Goal: Obtain resource: Download file/media

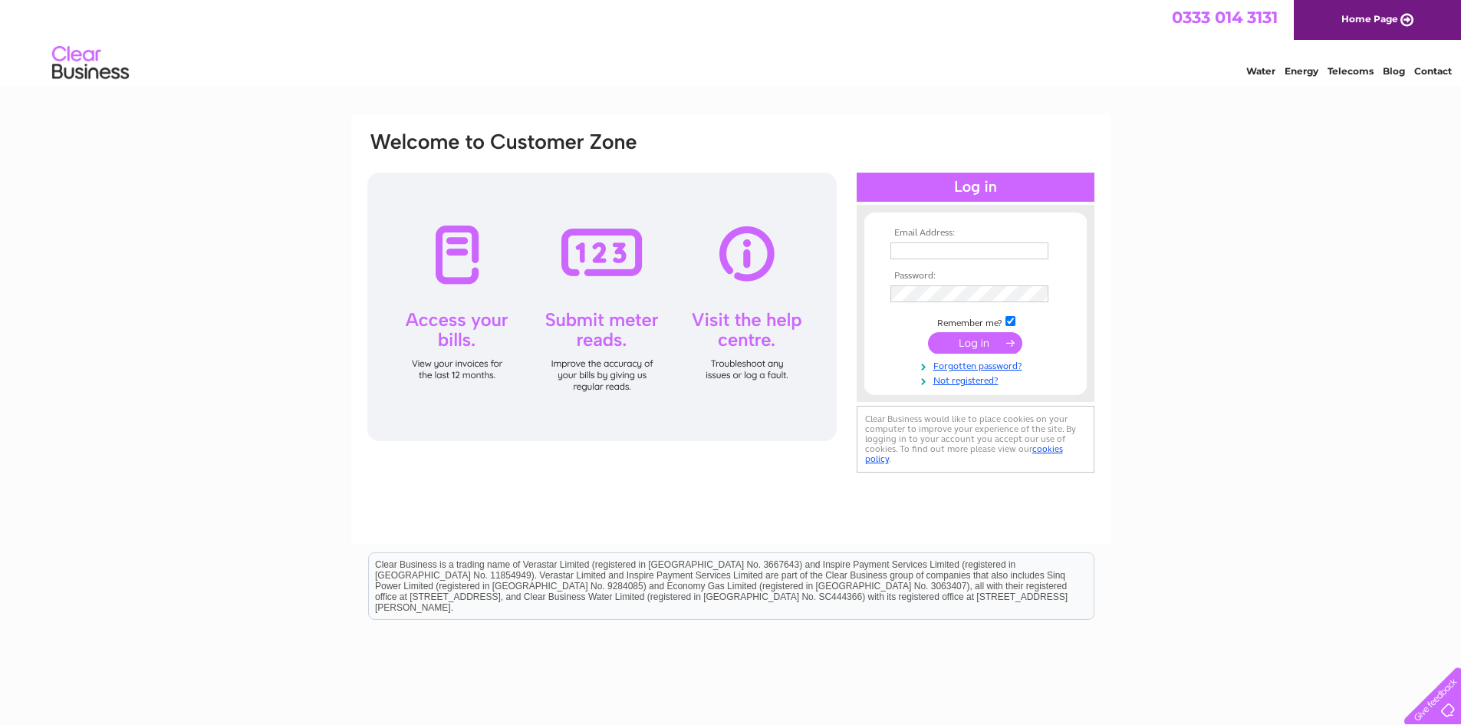
click at [972, 346] on input "submit" at bounding box center [975, 342] width 94 height 21
click at [999, 188] on div at bounding box center [976, 187] width 238 height 29
click at [1008, 343] on input "submit" at bounding box center [975, 342] width 94 height 21
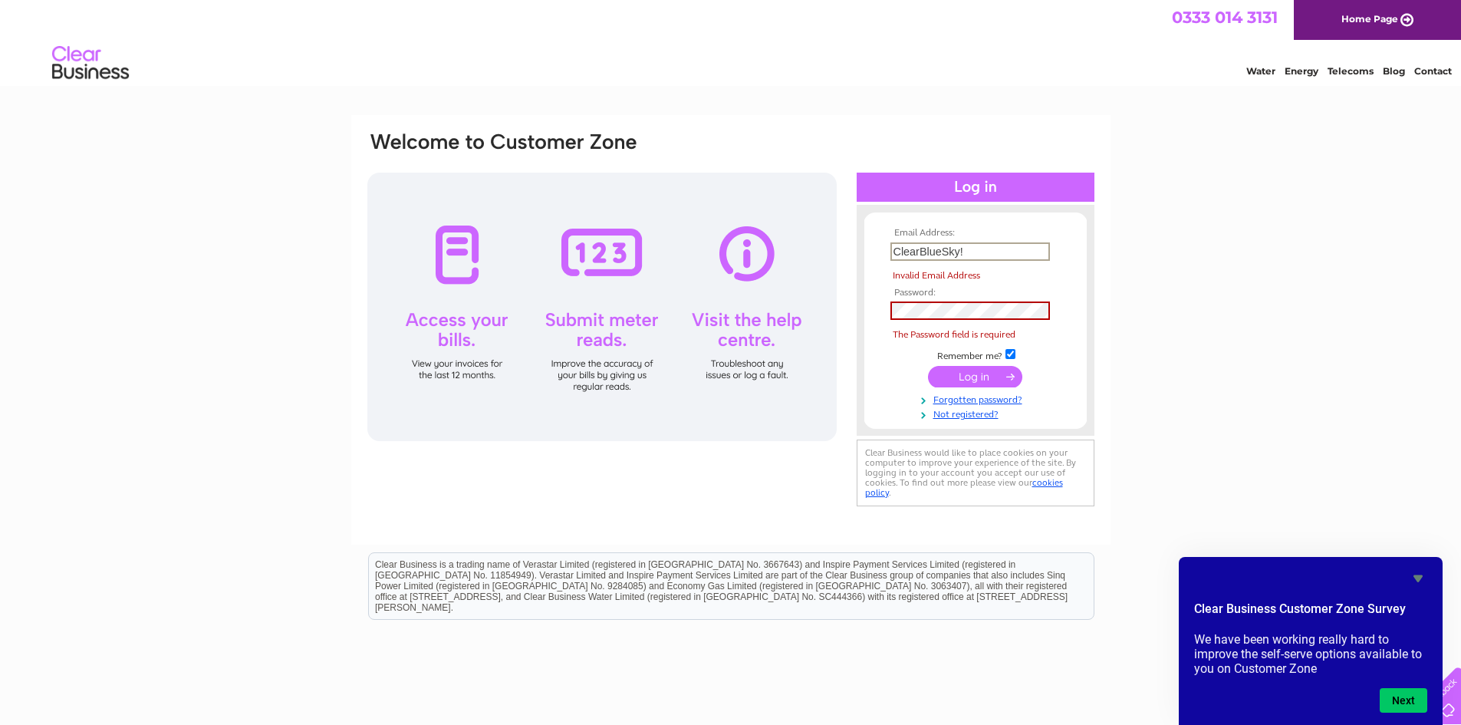
drag, startPoint x: 965, startPoint y: 251, endPoint x: 893, endPoint y: 254, distance: 72.2
click at [893, 254] on input "ClearBlueSky!" at bounding box center [970, 251] width 160 height 18
type input "ClearBlueSky!"
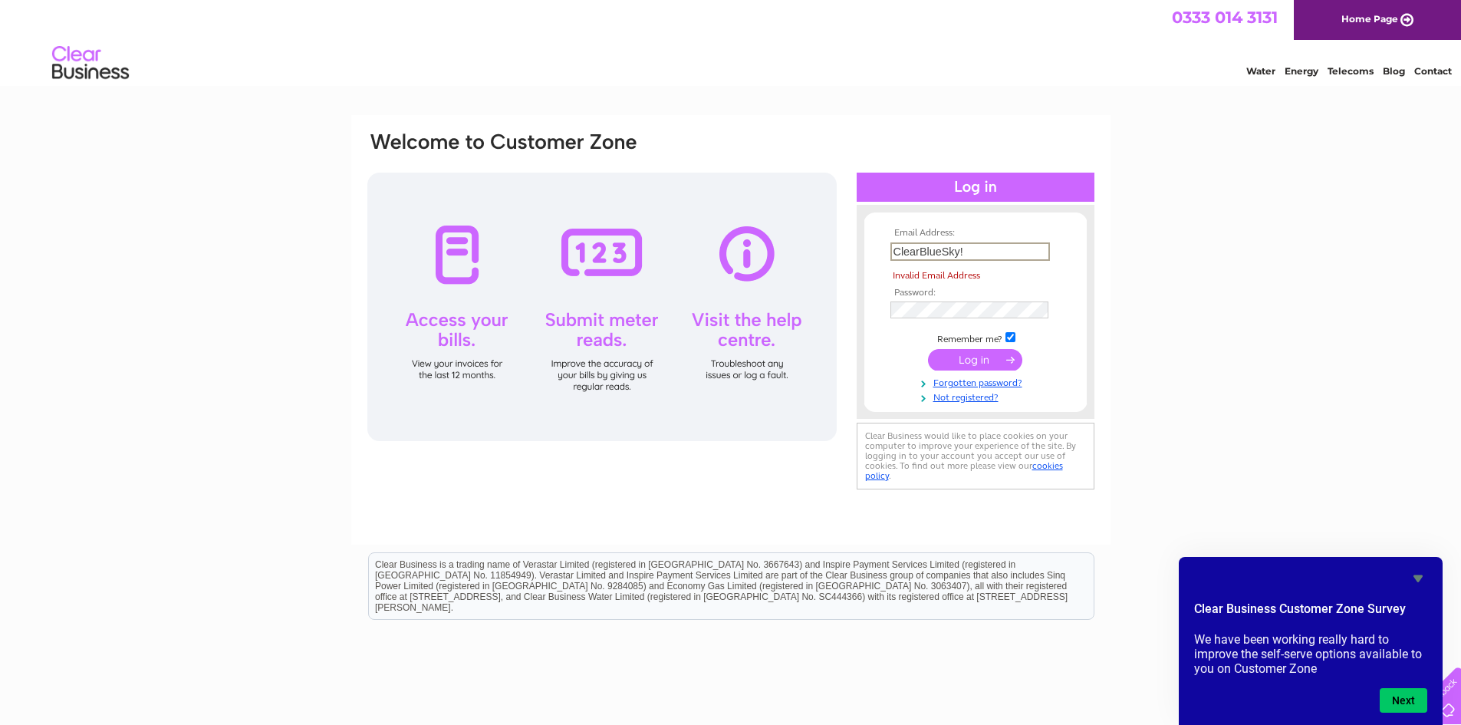
drag, startPoint x: 962, startPoint y: 250, endPoint x: 896, endPoint y: 256, distance: 66.2
click at [896, 256] on input "ClearBlueSky!" at bounding box center [970, 251] width 160 height 18
type input "john@jmjim.co.uk"
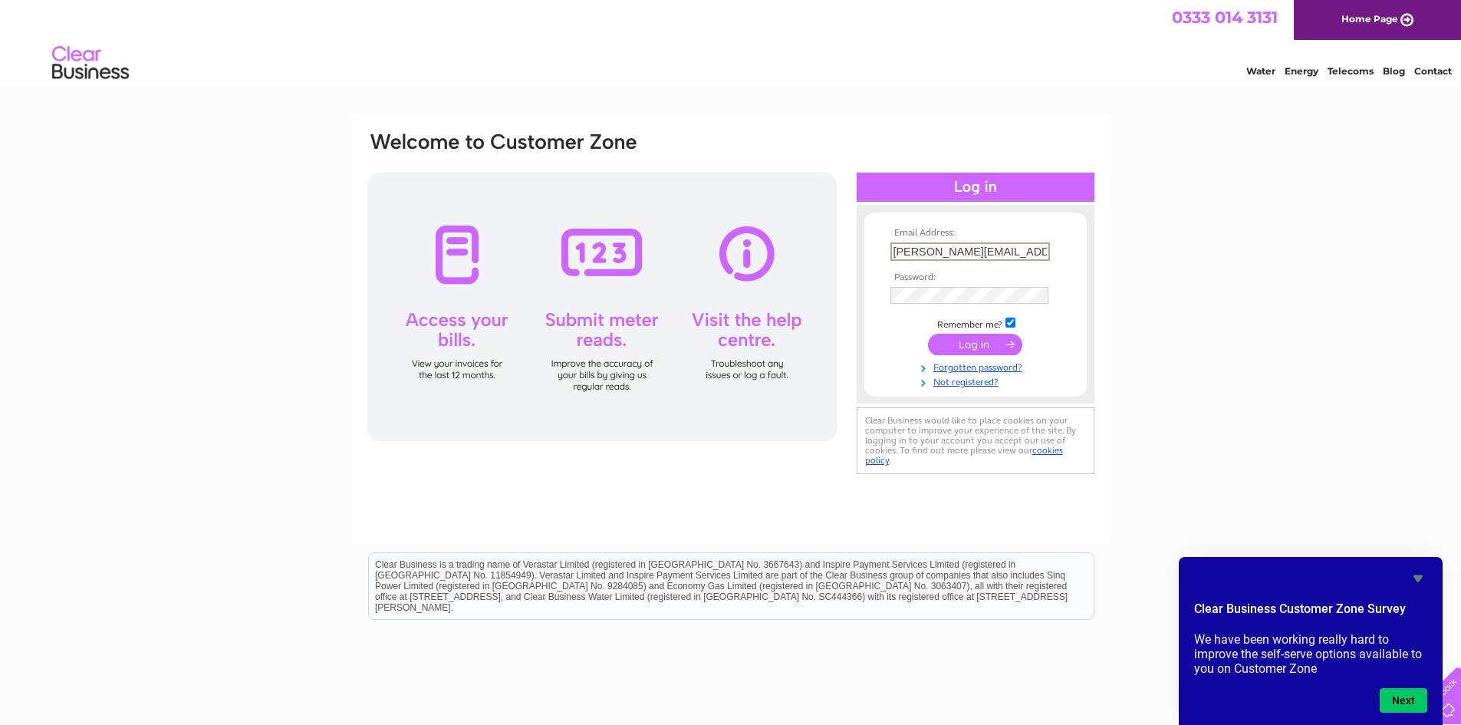
click at [1010, 324] on input "checkbox" at bounding box center [1010, 322] width 10 height 10
click at [1010, 324] on input "checkbox" at bounding box center [1010, 321] width 10 height 10
checkbox input "true"
click at [974, 344] on input "submit" at bounding box center [975, 342] width 94 height 21
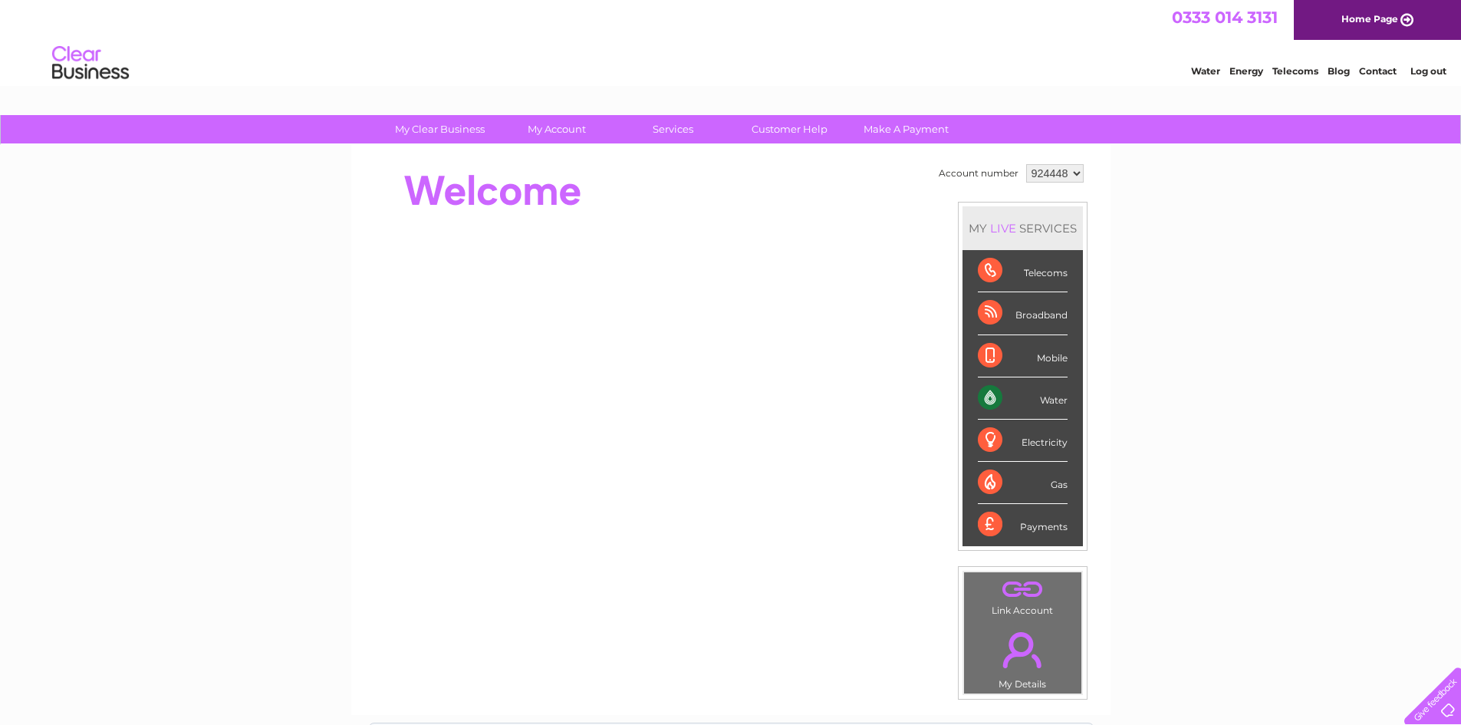
click at [1024, 396] on div "Water" at bounding box center [1023, 398] width 90 height 42
click at [992, 399] on div "Water" at bounding box center [1023, 398] width 90 height 42
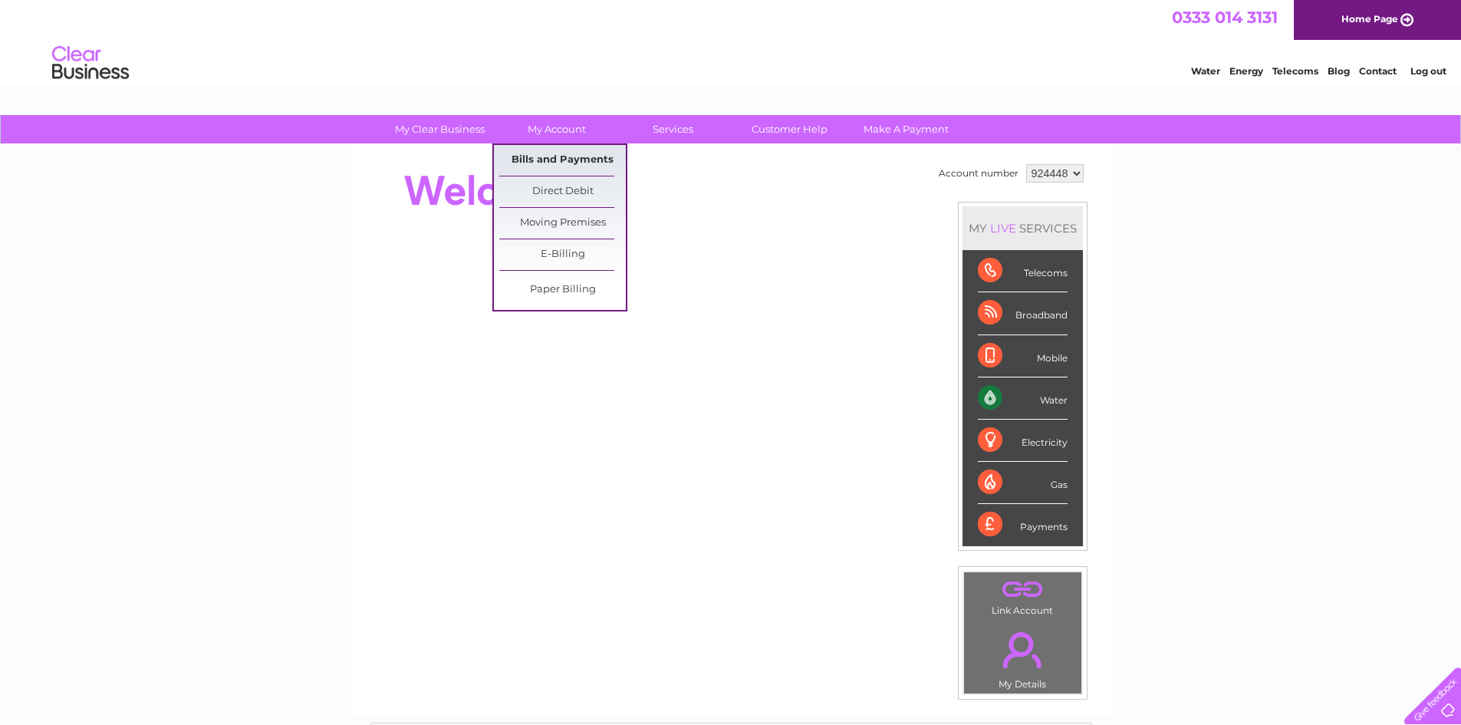
click at [553, 160] on link "Bills and Payments" at bounding box center [562, 160] width 127 height 31
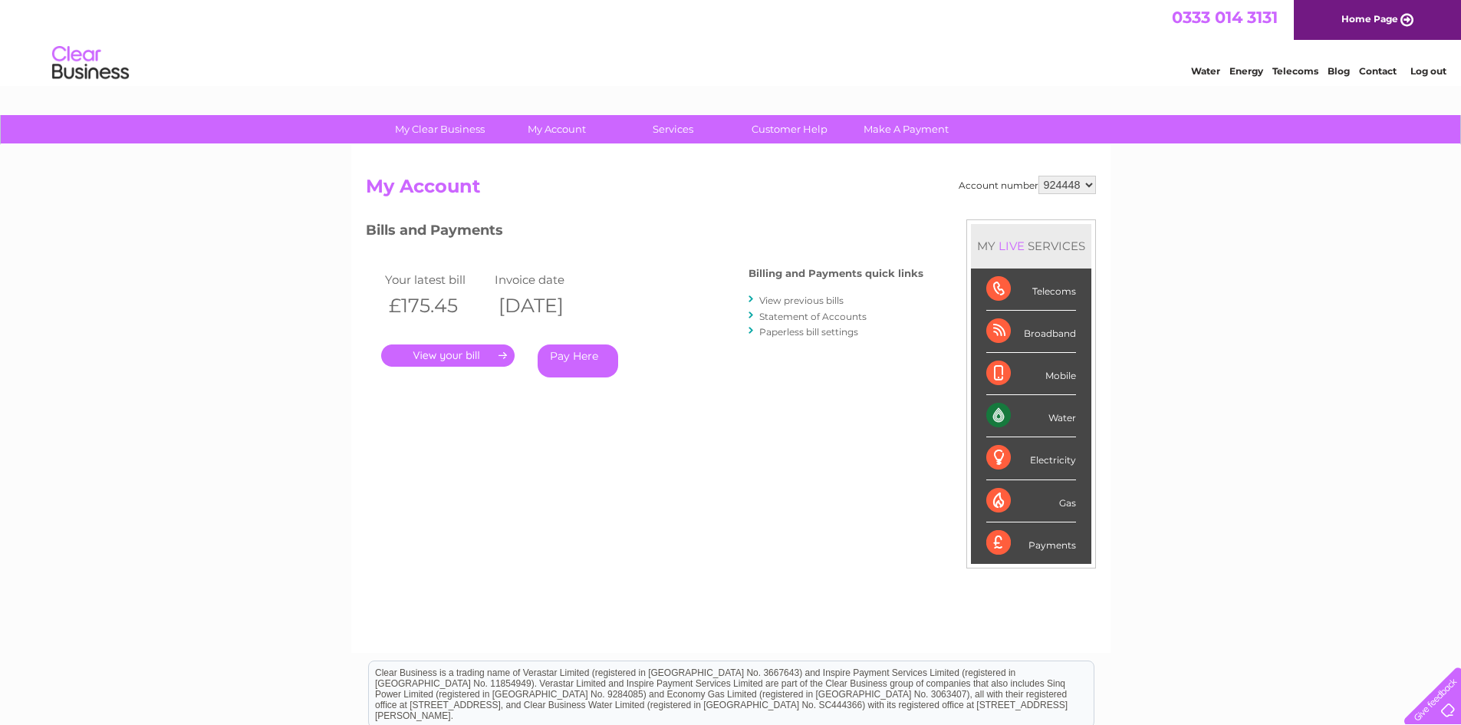
click at [438, 354] on link "." at bounding box center [447, 355] width 133 height 22
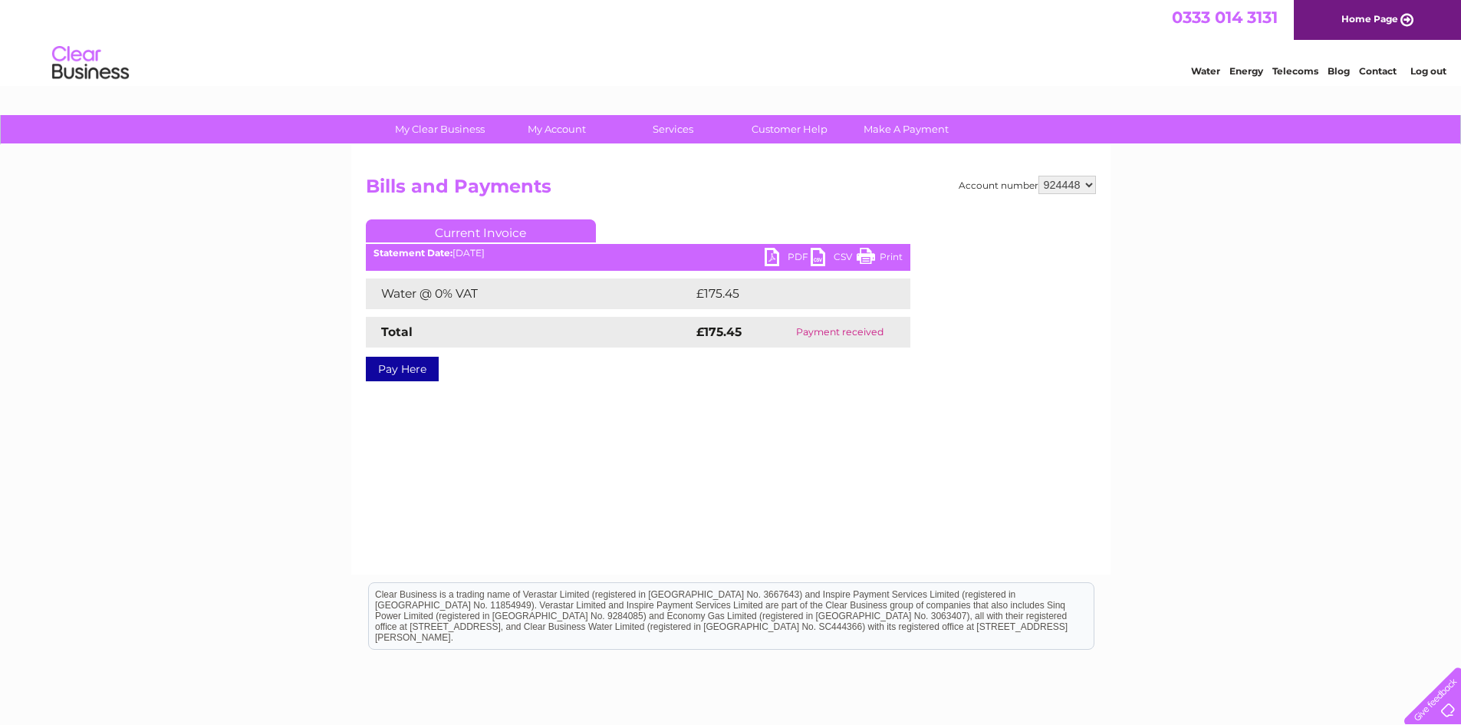
click at [812, 256] on link "CSV" at bounding box center [834, 259] width 46 height 22
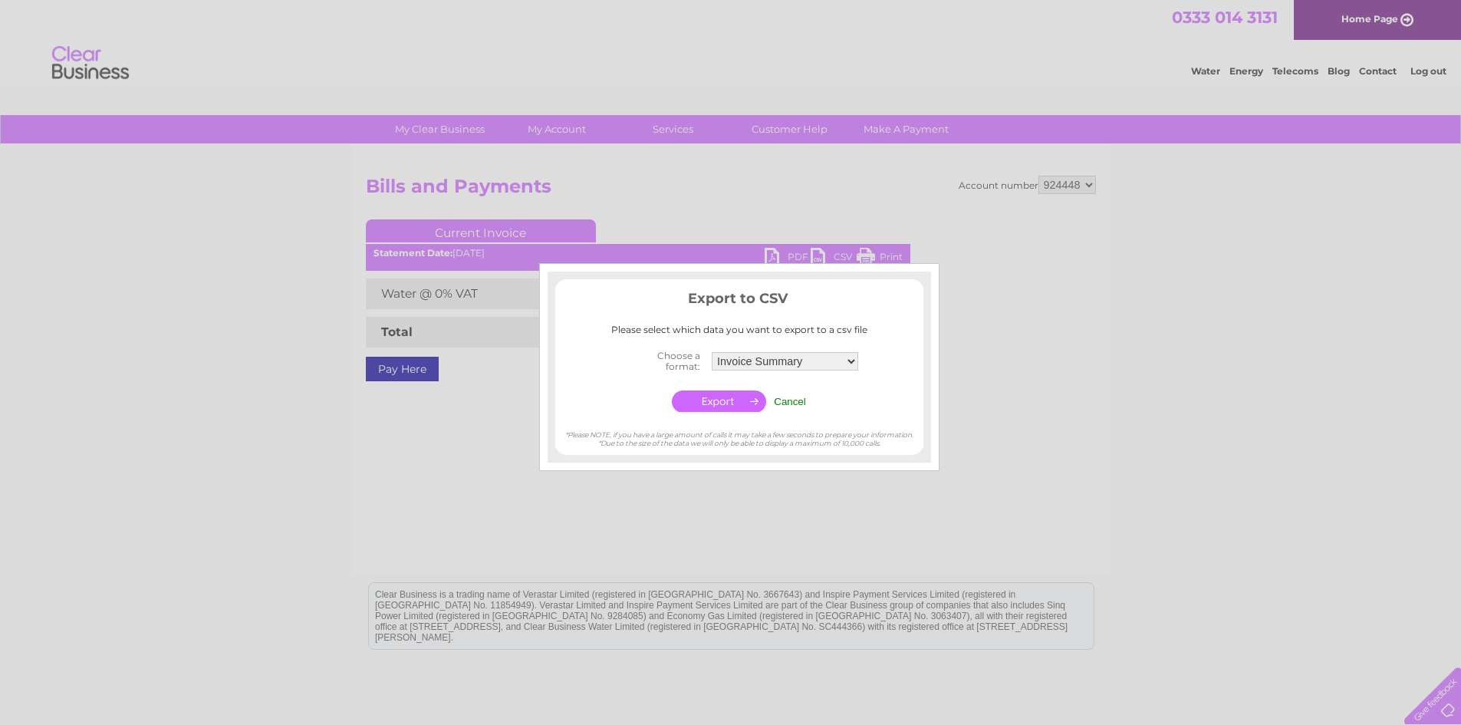
click at [788, 400] on input "Cancel" at bounding box center [790, 402] width 32 height 12
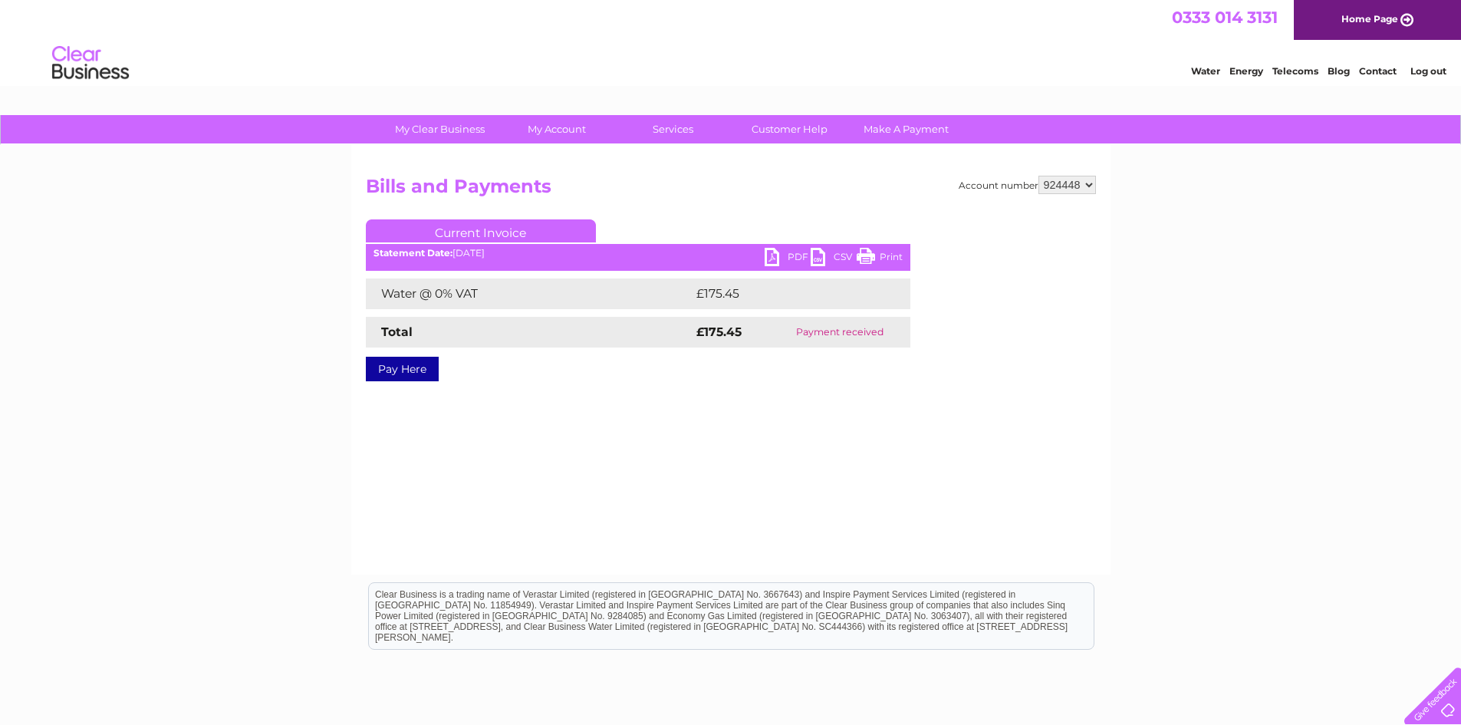
click at [771, 261] on link "PDF" at bounding box center [788, 259] width 46 height 22
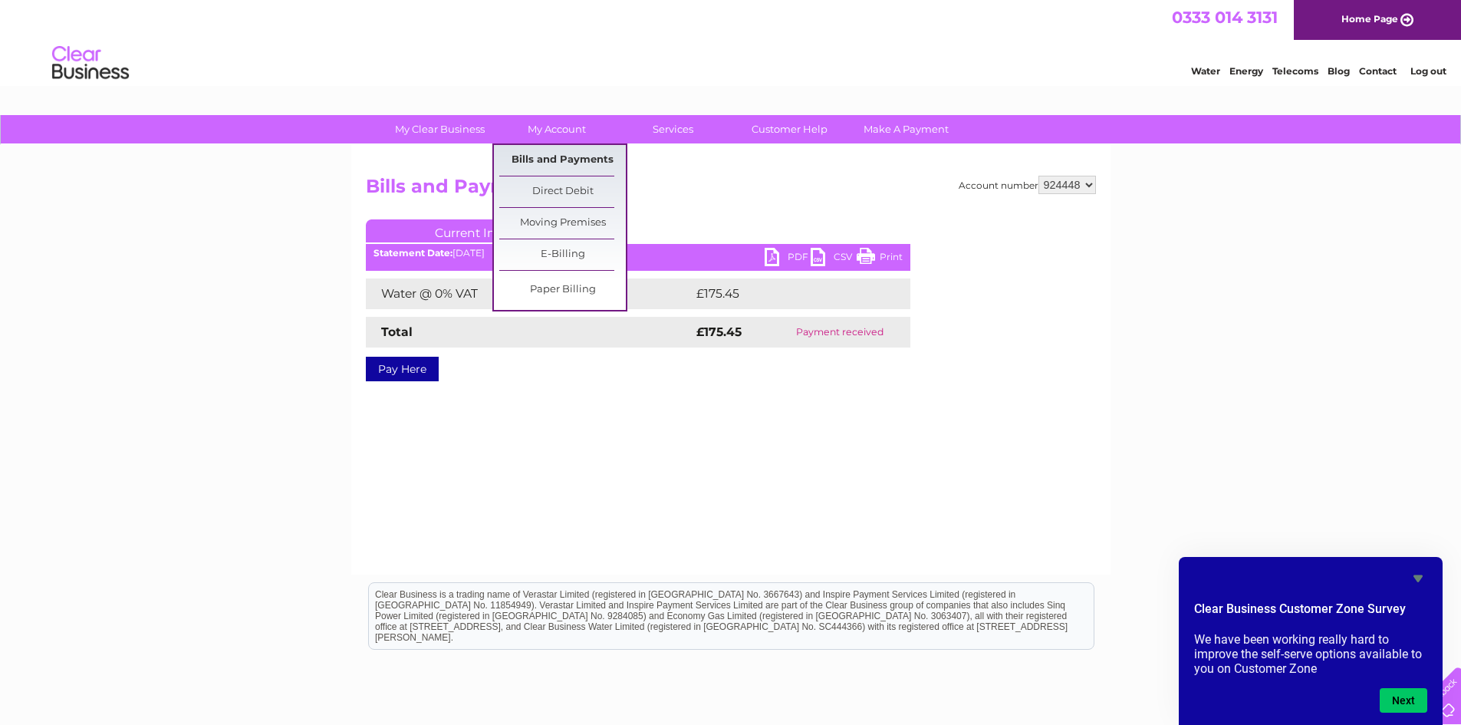
click at [561, 157] on link "Bills and Payments" at bounding box center [562, 160] width 127 height 31
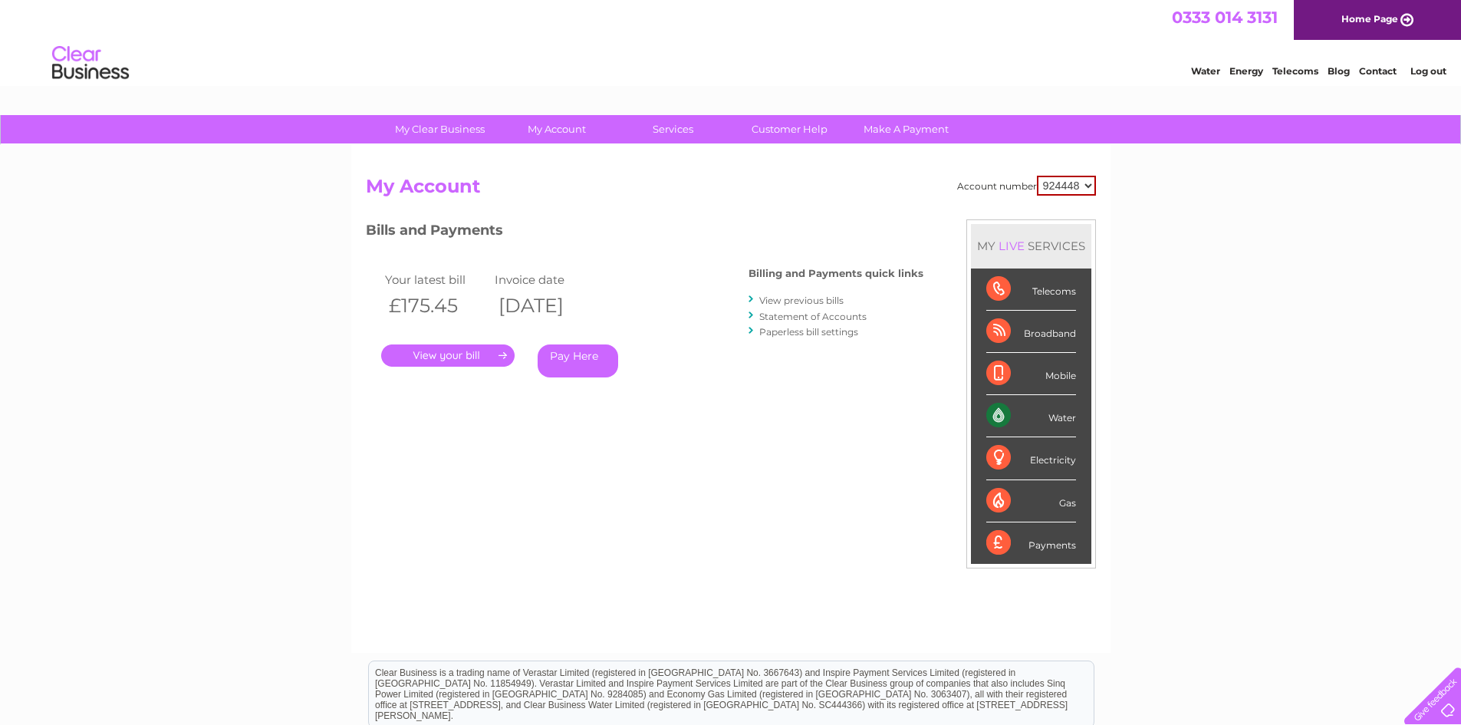
click at [1010, 416] on div "Water" at bounding box center [1031, 416] width 90 height 42
click at [999, 413] on div "Water" at bounding box center [1031, 416] width 90 height 42
click at [797, 303] on link "View previous bills" at bounding box center [801, 300] width 84 height 12
click at [791, 301] on link "View previous bills" at bounding box center [801, 300] width 84 height 12
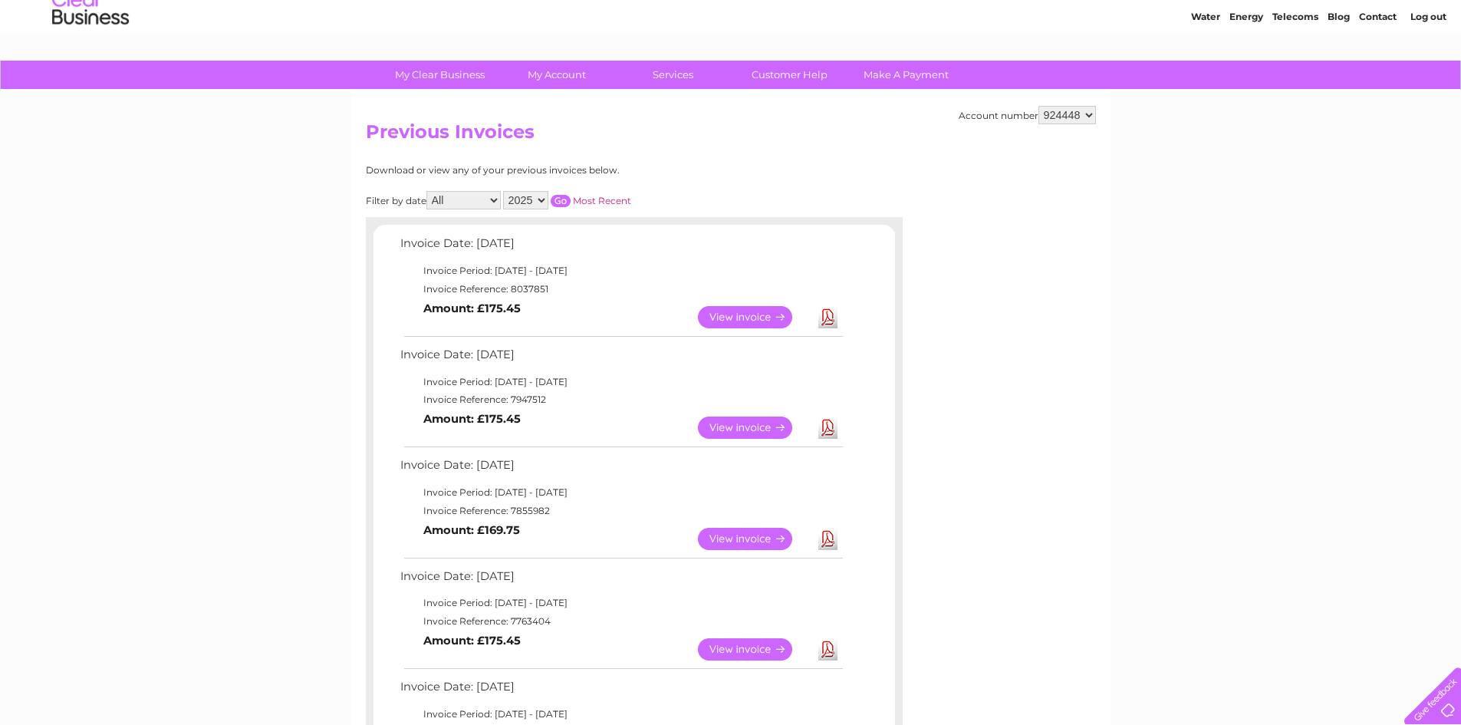
scroll to position [77, 0]
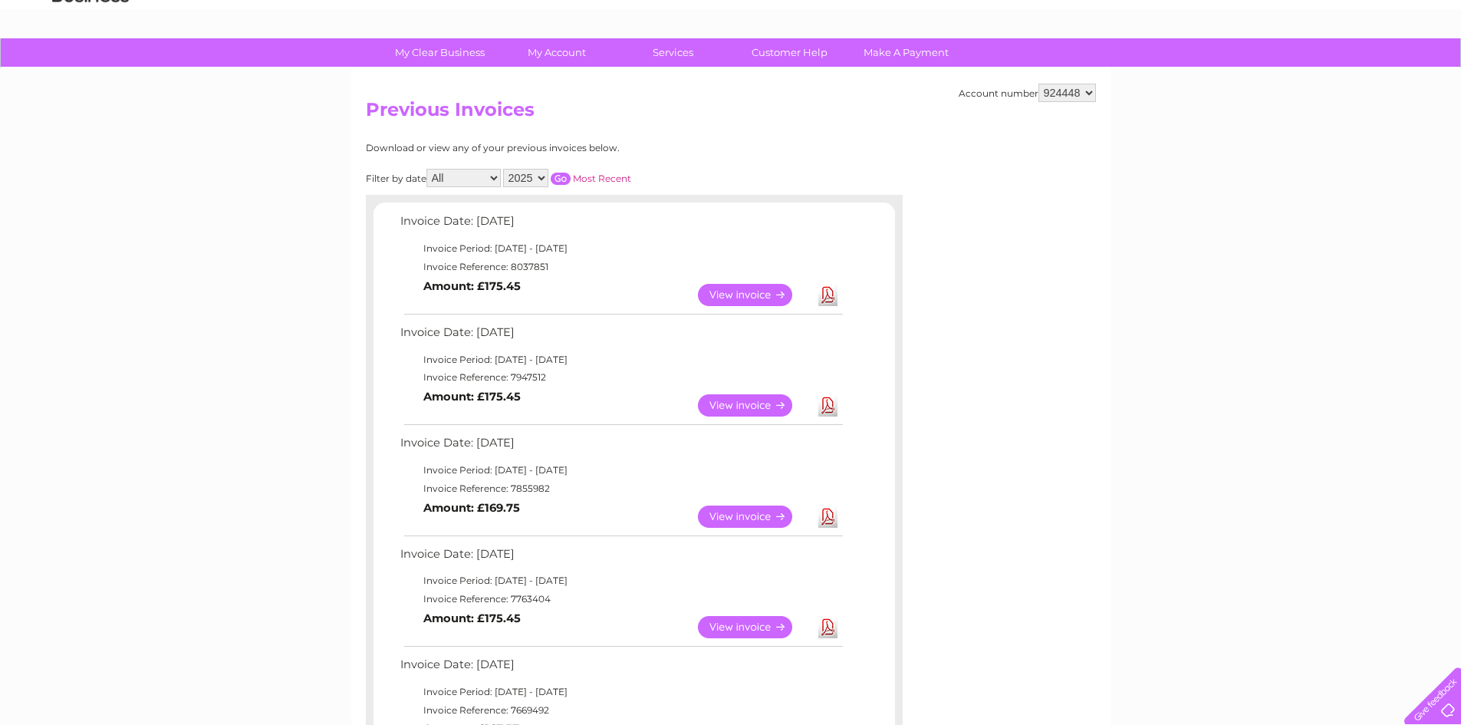
click at [823, 630] on link "Download" at bounding box center [827, 627] width 19 height 22
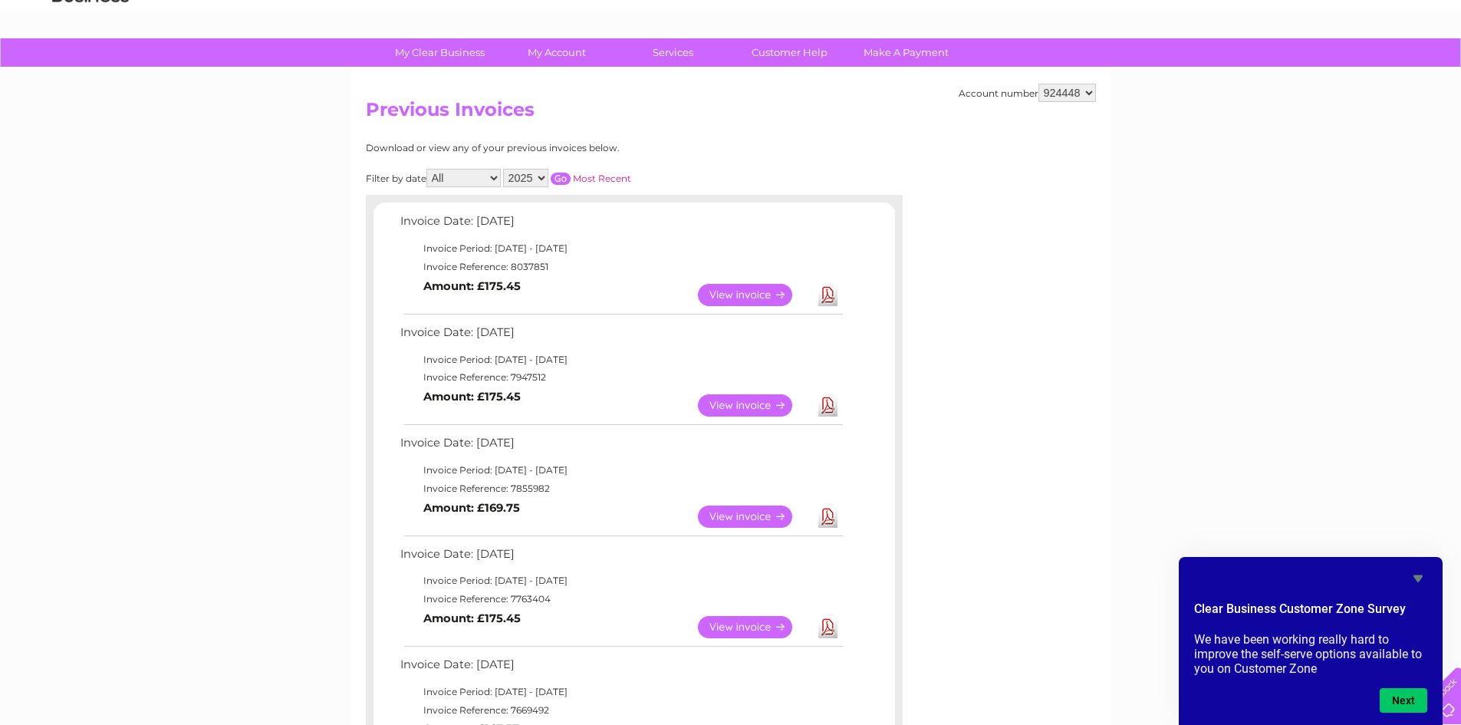
click at [736, 511] on link "View" at bounding box center [754, 516] width 113 height 22
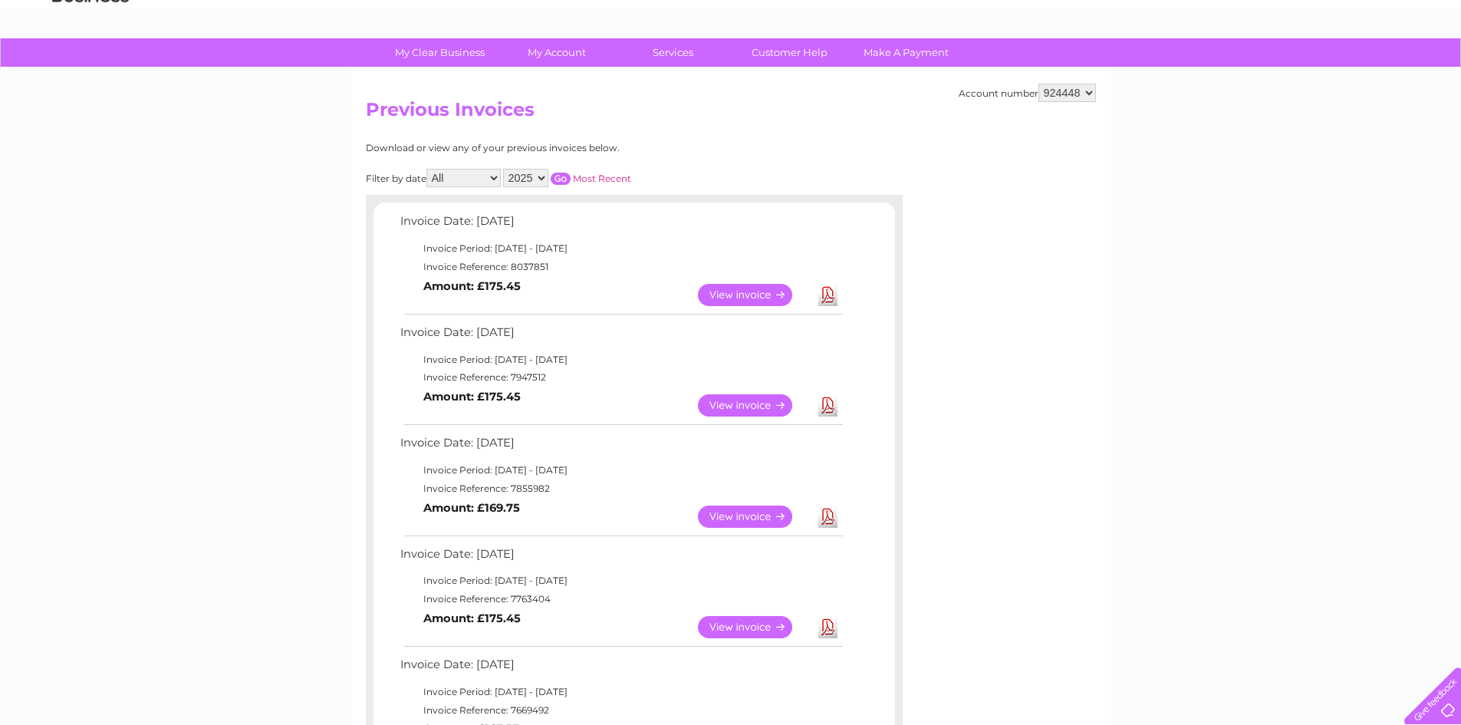
click at [831, 518] on link "Download" at bounding box center [827, 516] width 19 height 22
click at [823, 514] on link "Download" at bounding box center [827, 516] width 19 height 22
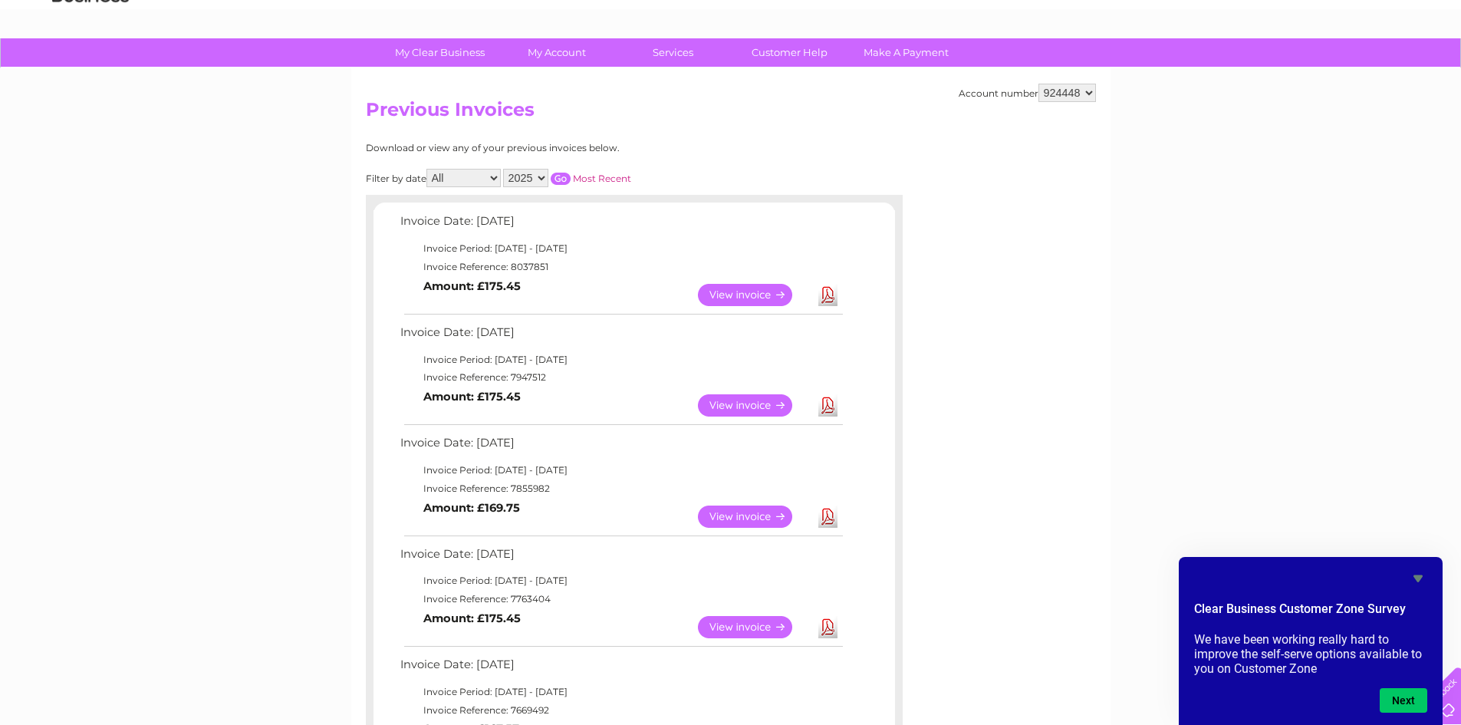
click at [754, 404] on link "View" at bounding box center [754, 405] width 113 height 22
click at [752, 407] on link "View" at bounding box center [754, 405] width 113 height 22
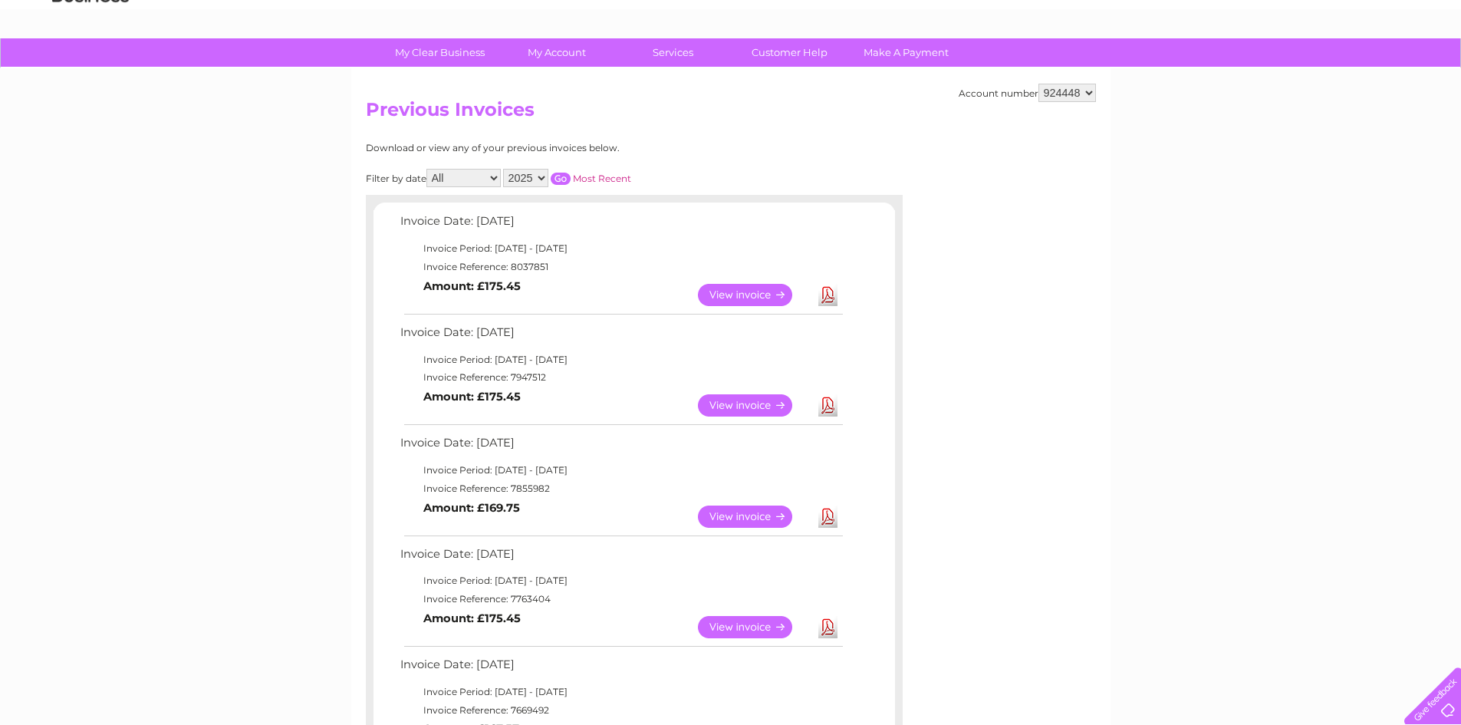
click at [829, 407] on link "Download" at bounding box center [827, 405] width 19 height 22
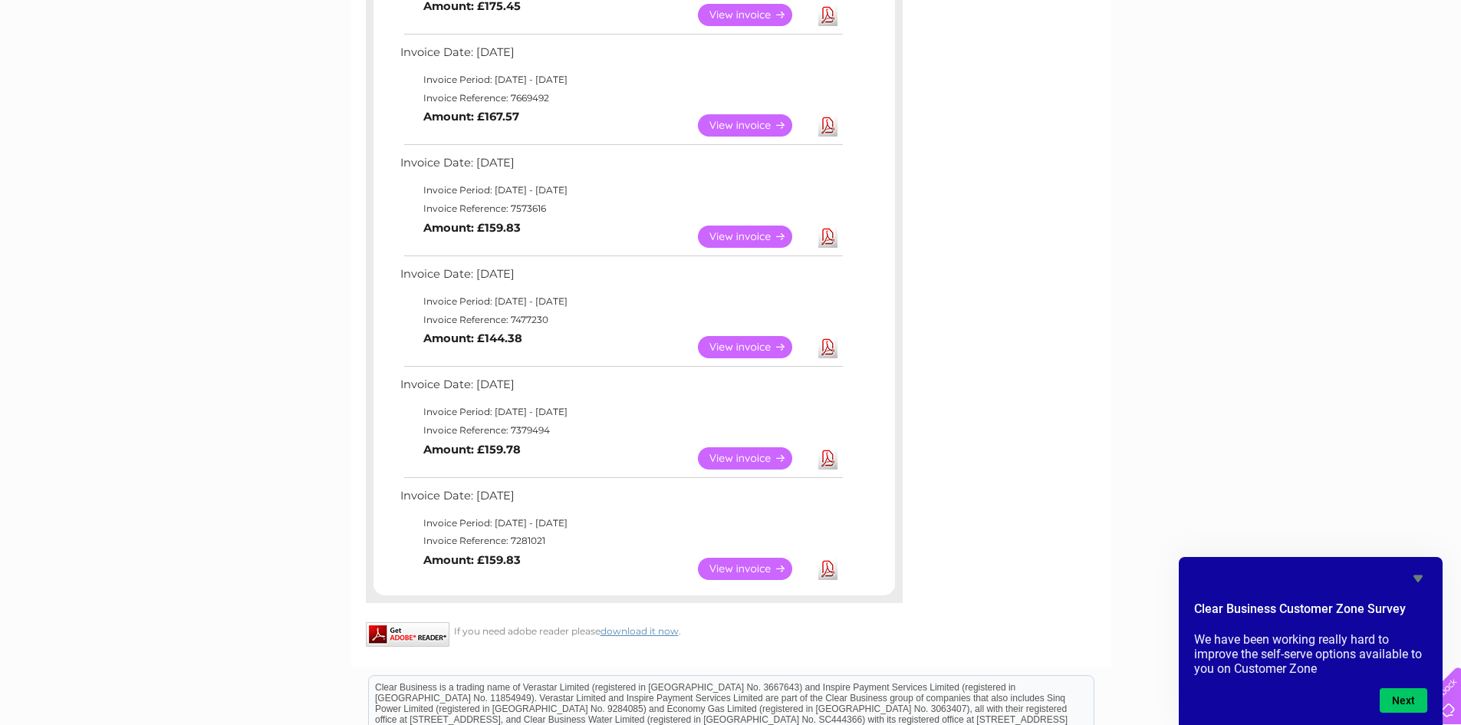
scroll to position [690, 0]
click at [1400, 699] on button "Next" at bounding box center [1404, 700] width 48 height 25
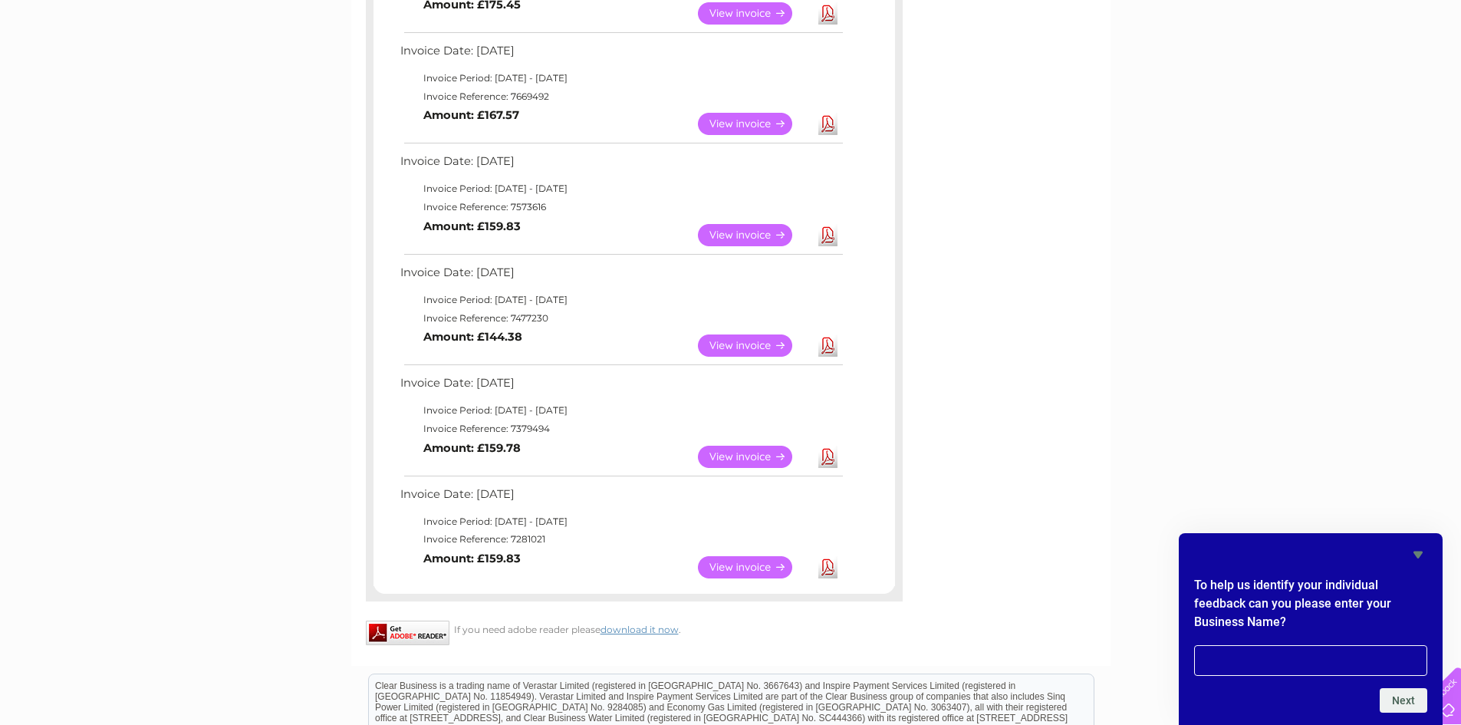
click at [1415, 555] on icon "Hide survey" at bounding box center [1418, 554] width 18 height 18
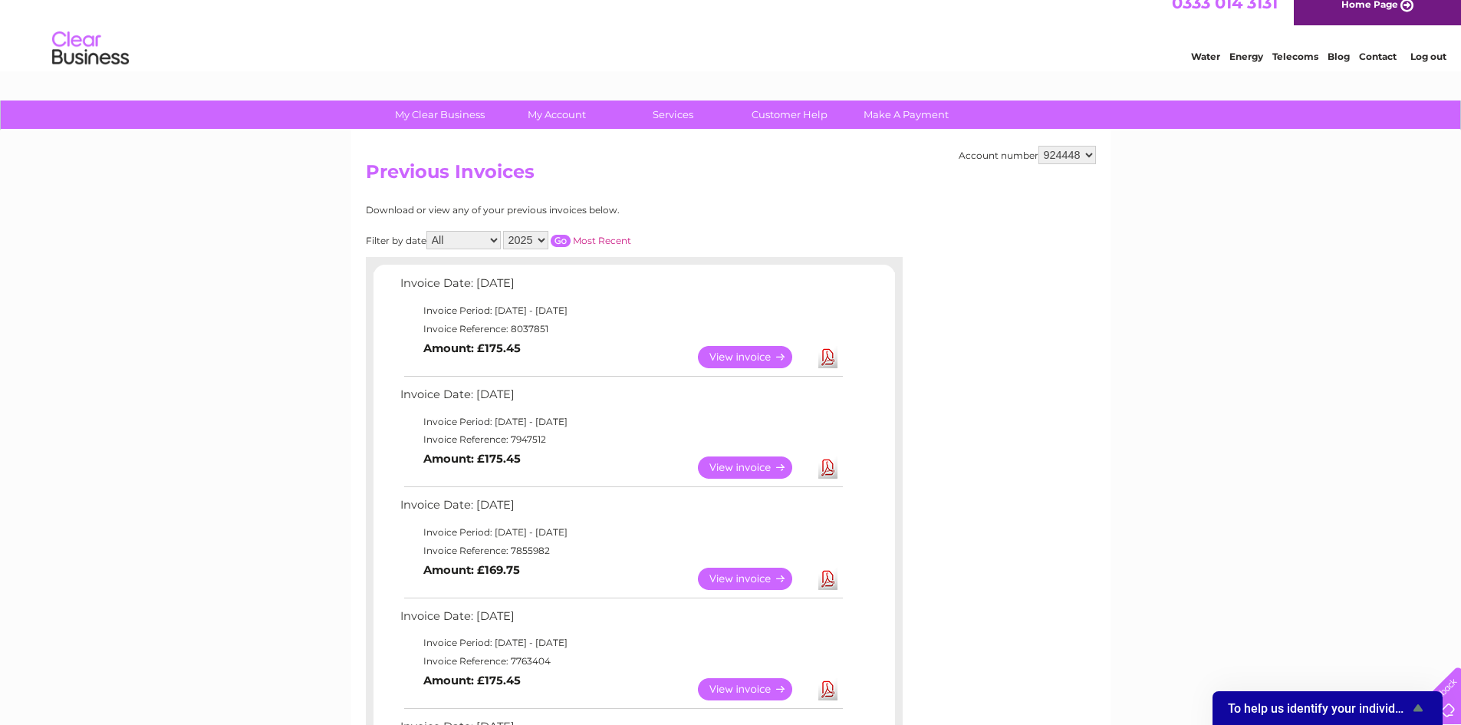
scroll to position [0, 0]
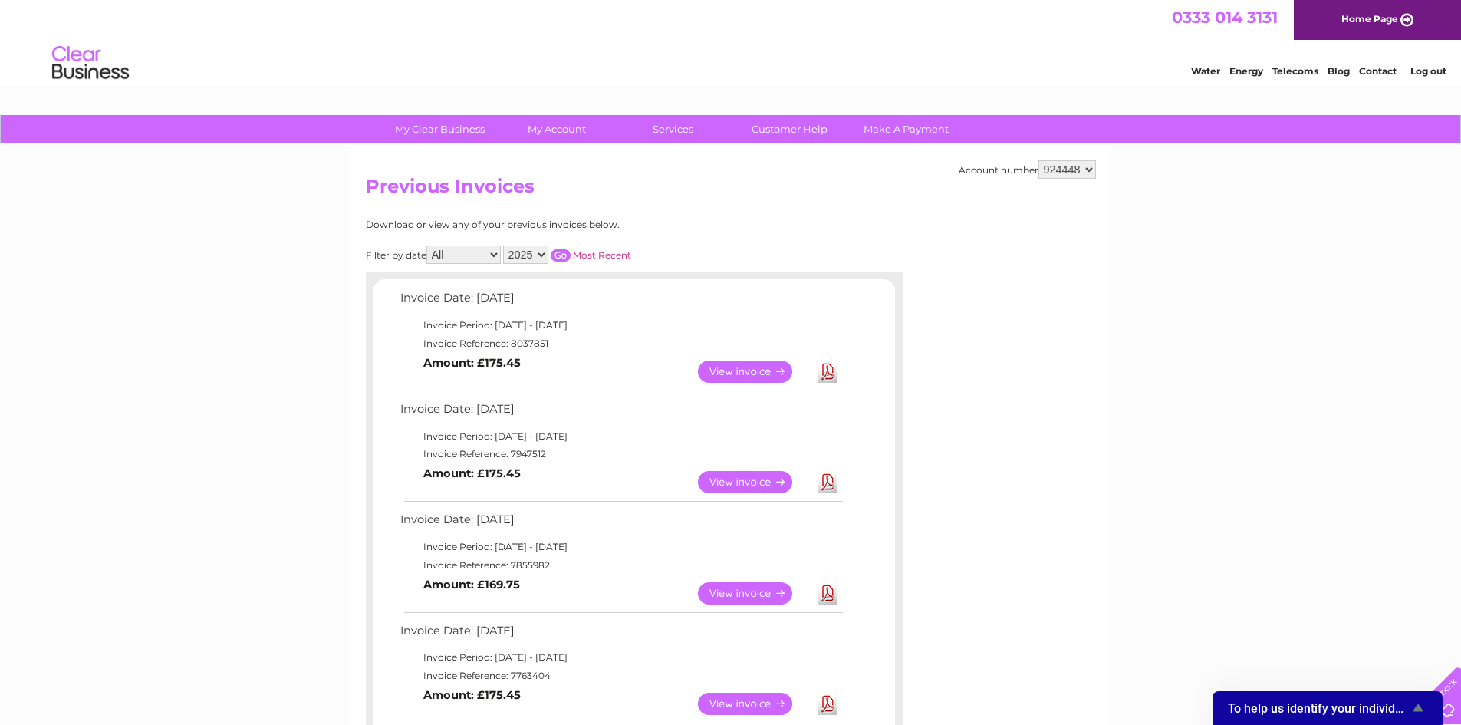
click at [1427, 71] on link "Log out" at bounding box center [1428, 71] width 36 height 12
